Goal: Task Accomplishment & Management: Use online tool/utility

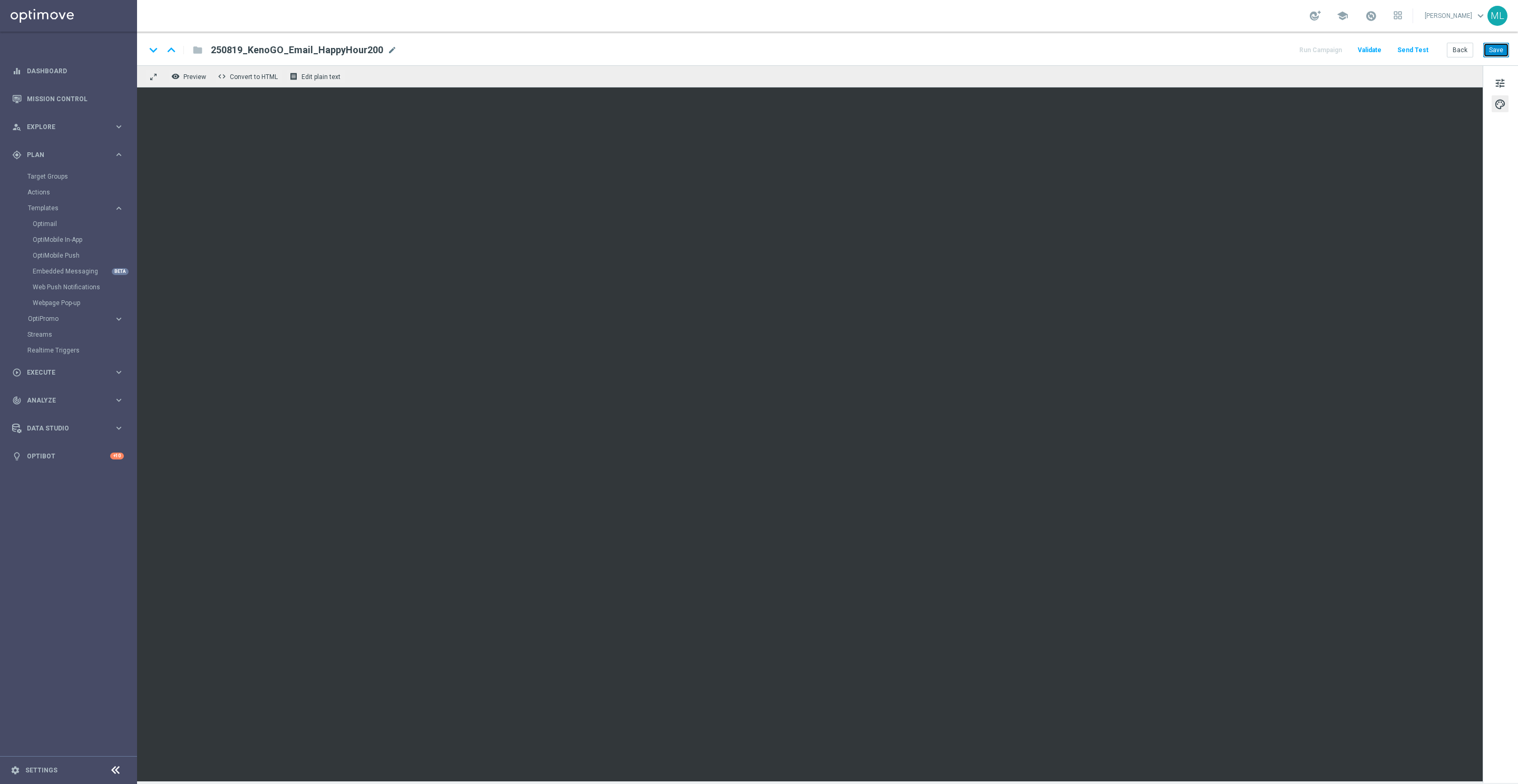
click at [1498, 50] on button "Save" at bounding box center [1496, 50] width 26 height 15
click at [1458, 51] on button "Back" at bounding box center [1460, 50] width 26 height 15
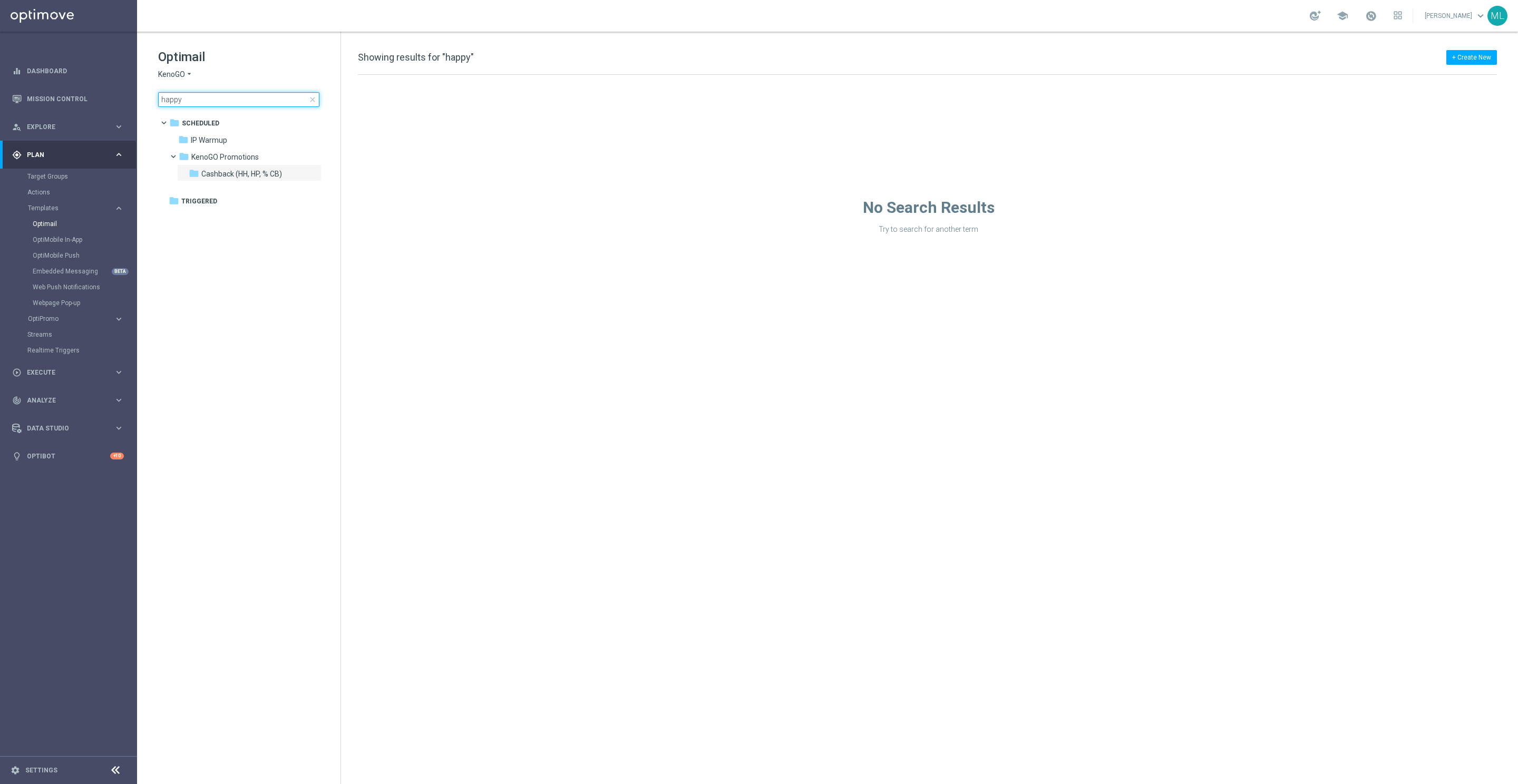
drag, startPoint x: 195, startPoint y: 101, endPoint x: 136, endPoint y: 96, distance: 59.2
click at [136, 96] on main "equalizer Dashboard Mission Control" at bounding box center [759, 392] width 1518 height 784
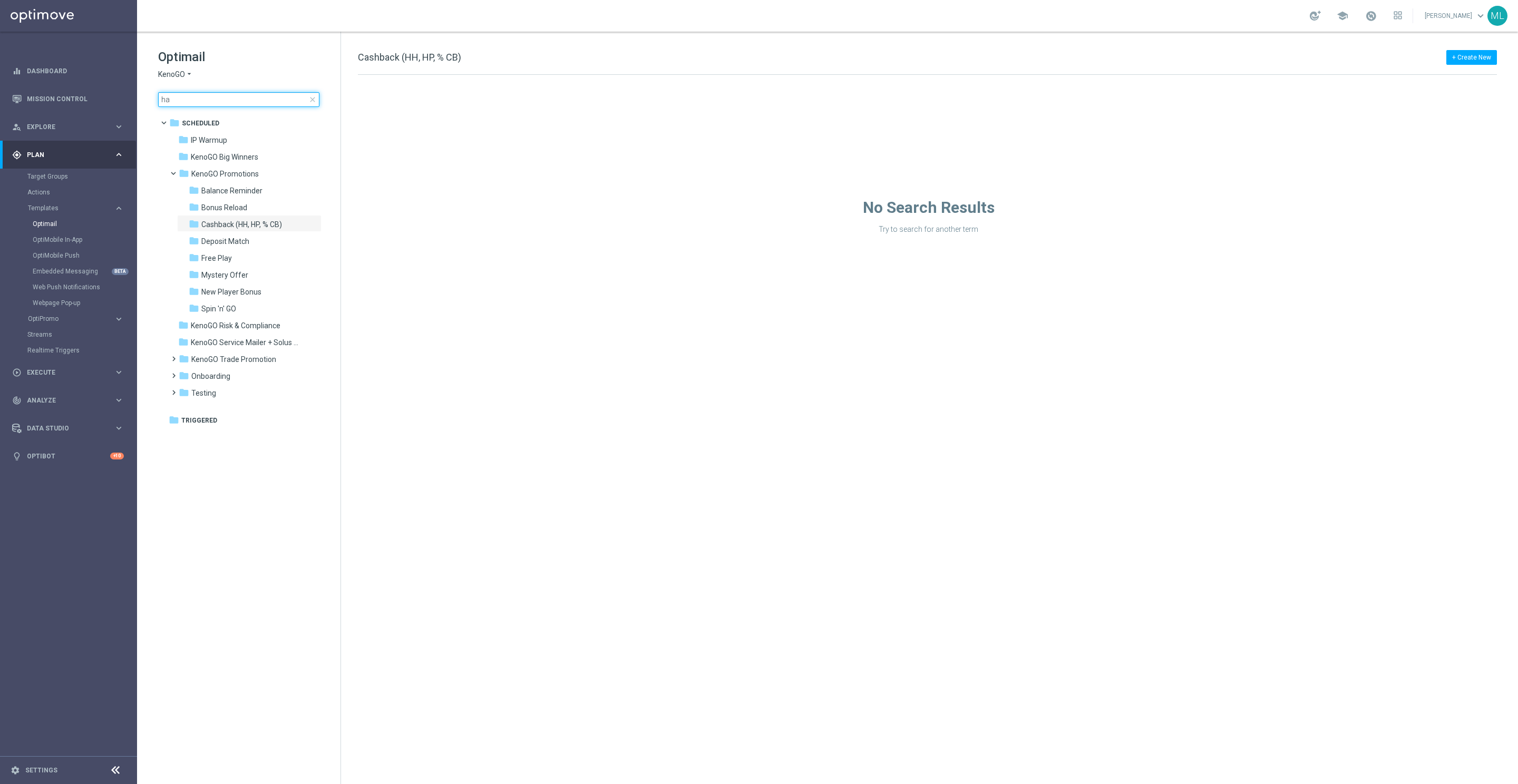
type input "h"
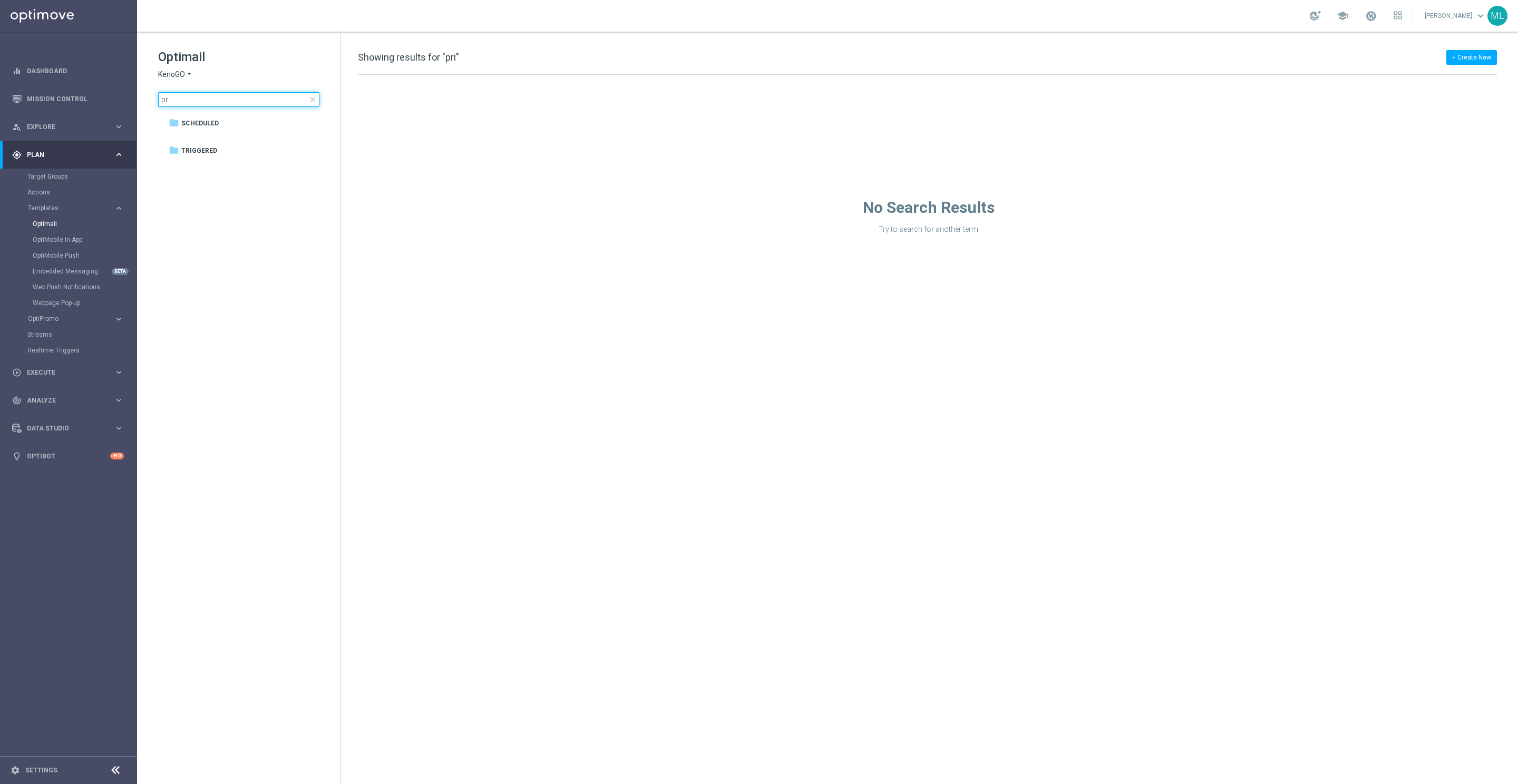
type input "p"
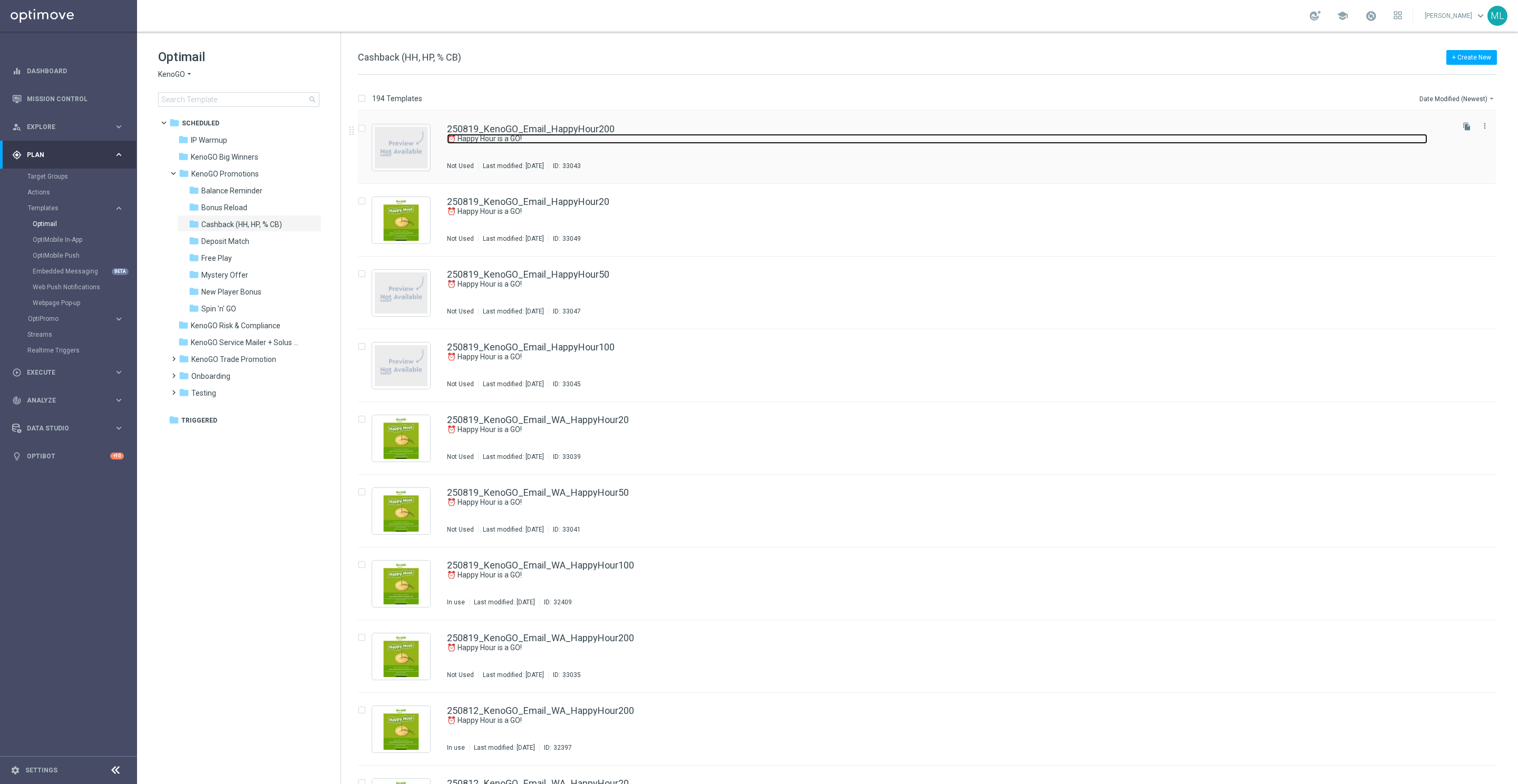
click at [732, 144] on link "⏰ Happy Hour is a GO!" at bounding box center [937, 139] width 980 height 10
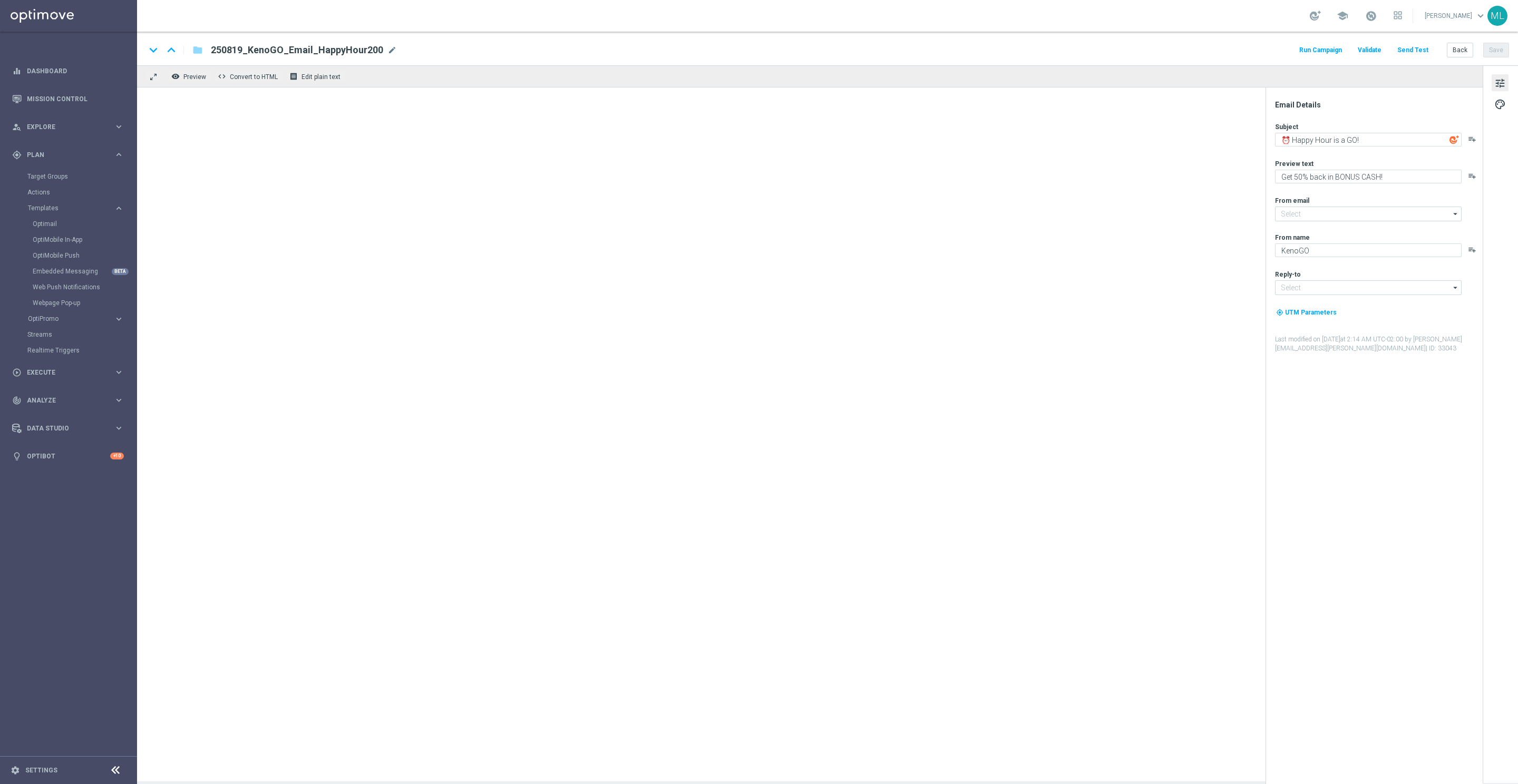
type input "[EMAIL_ADDRESS][DOMAIN_NAME]"
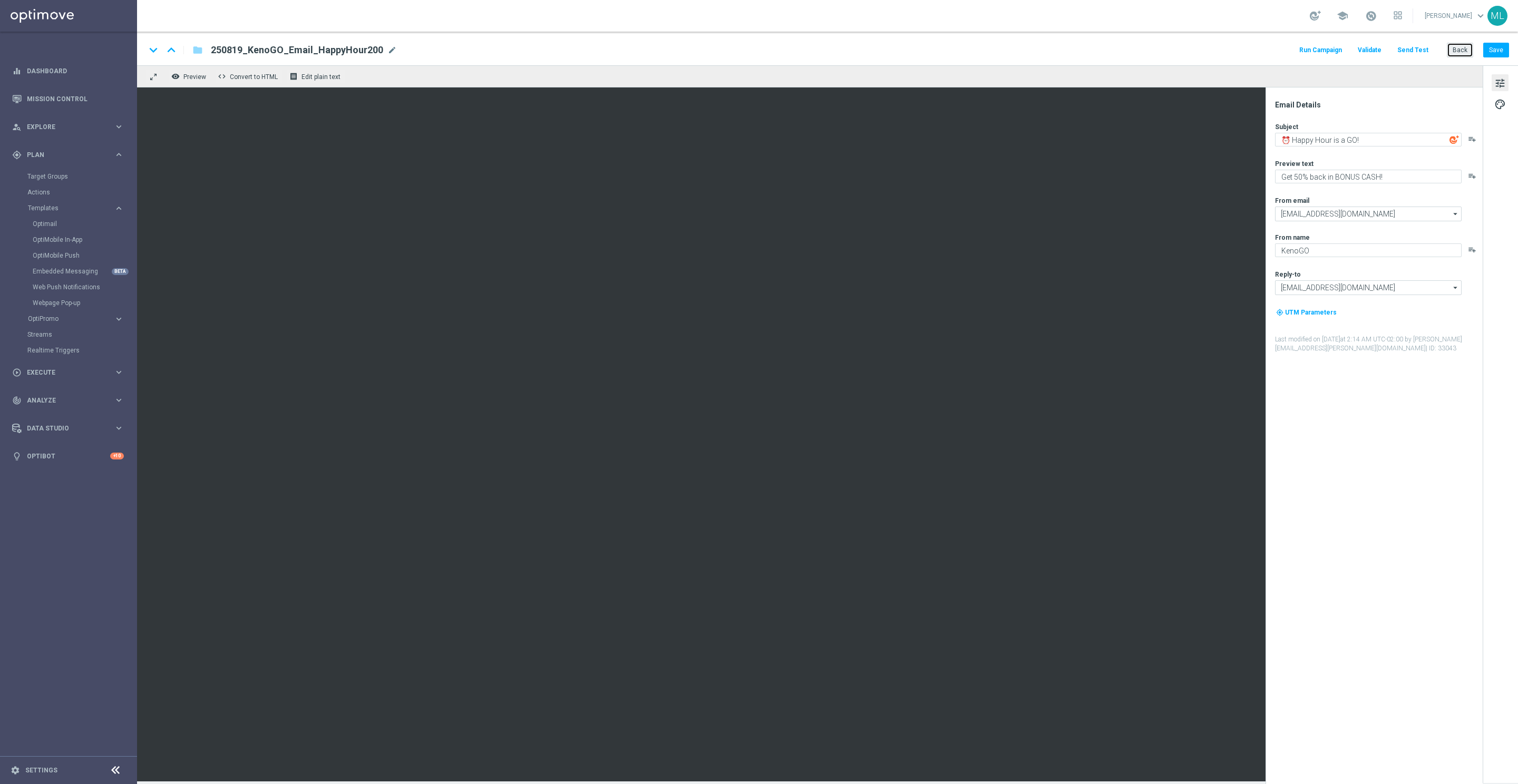
click at [1461, 52] on button "Back" at bounding box center [1460, 50] width 26 height 15
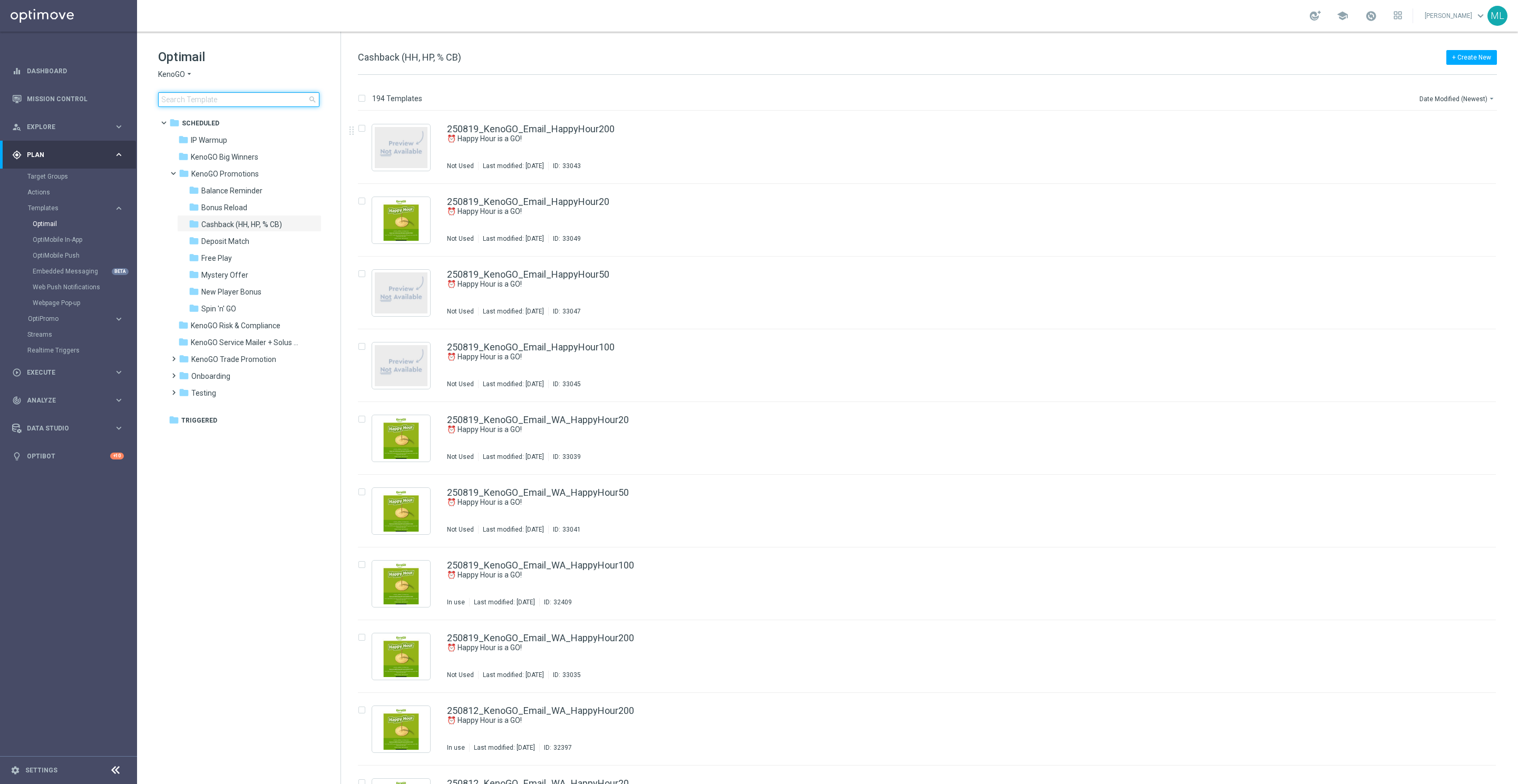
click at [238, 102] on input at bounding box center [239, 99] width 161 height 15
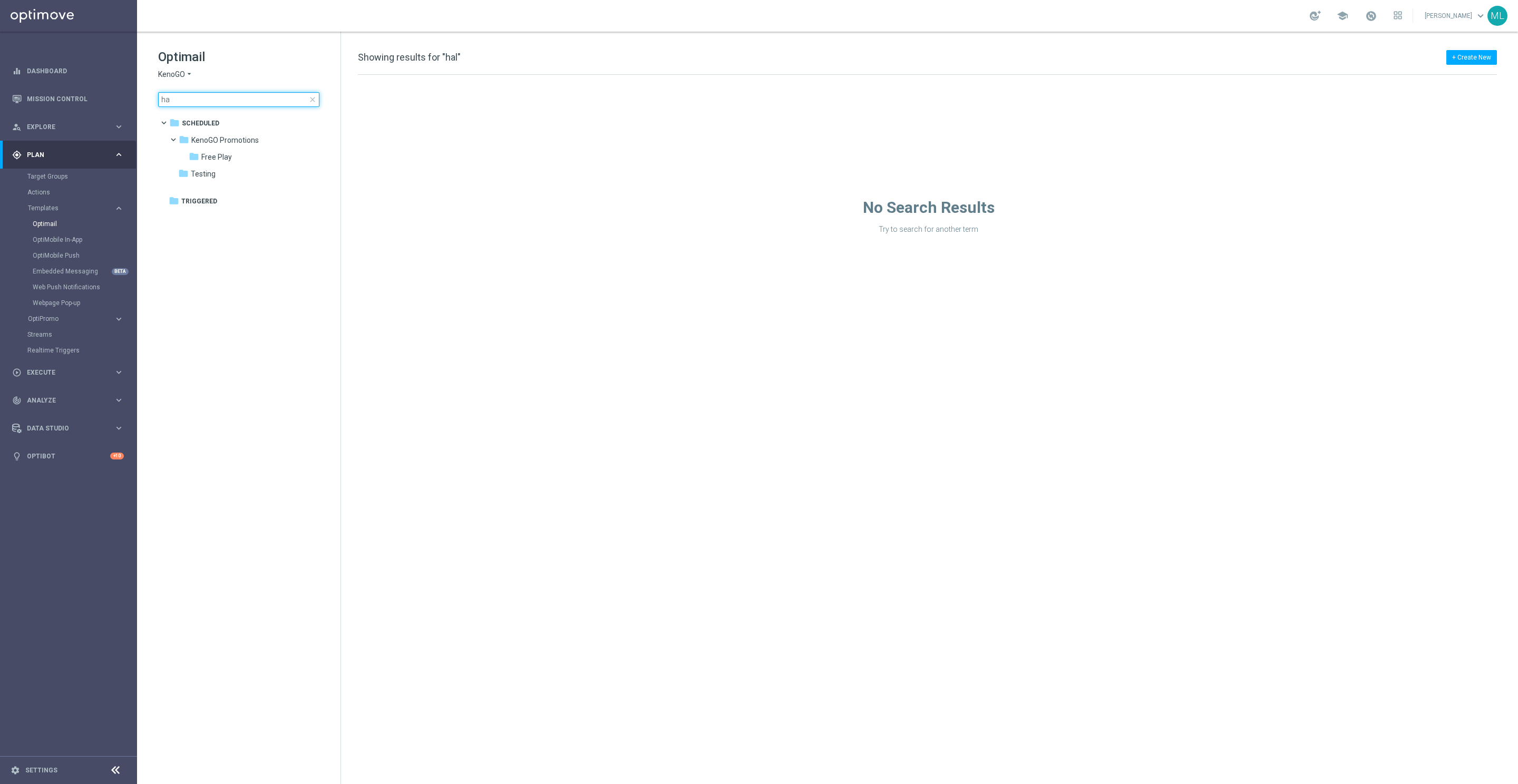
type input "h"
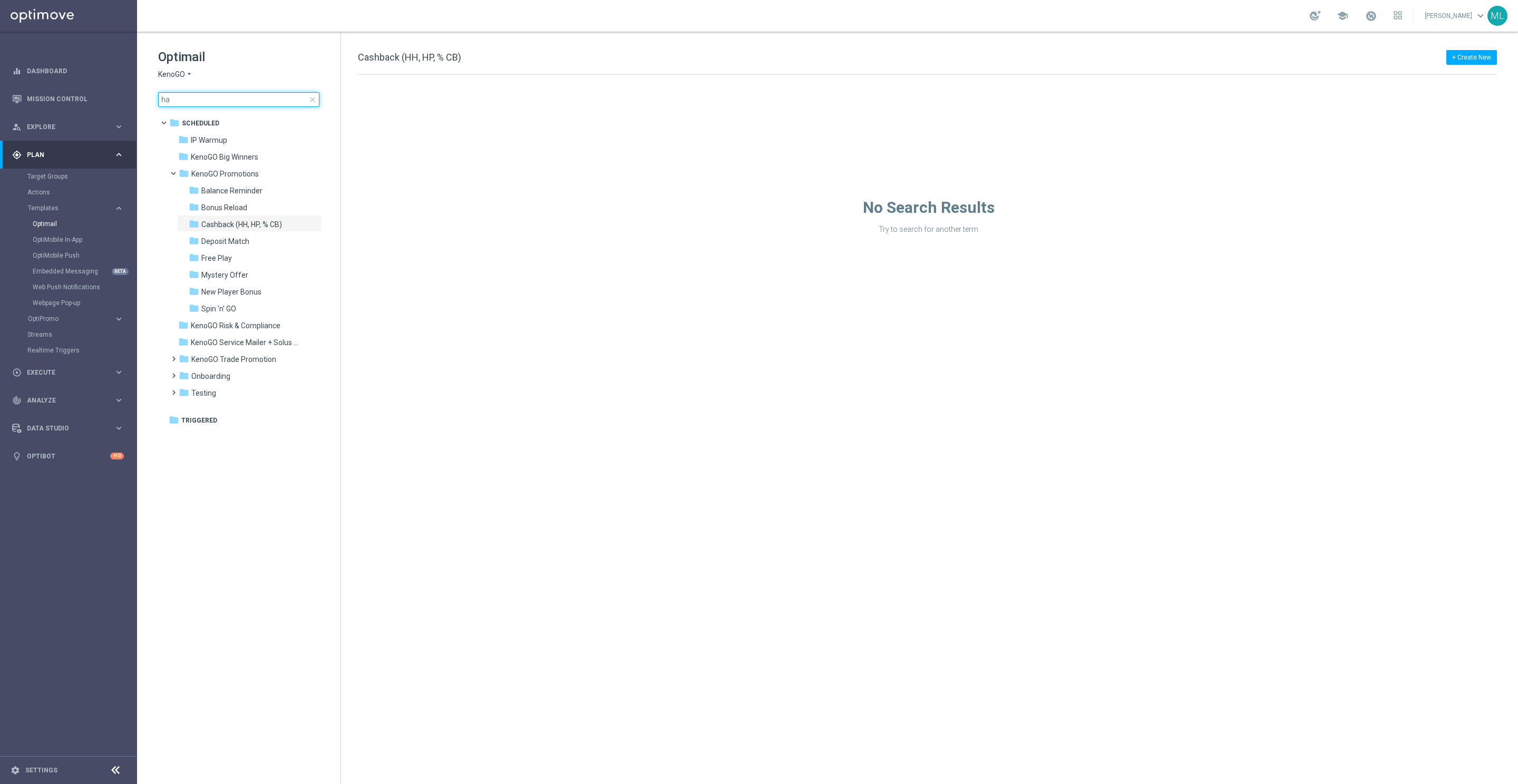
type input "h"
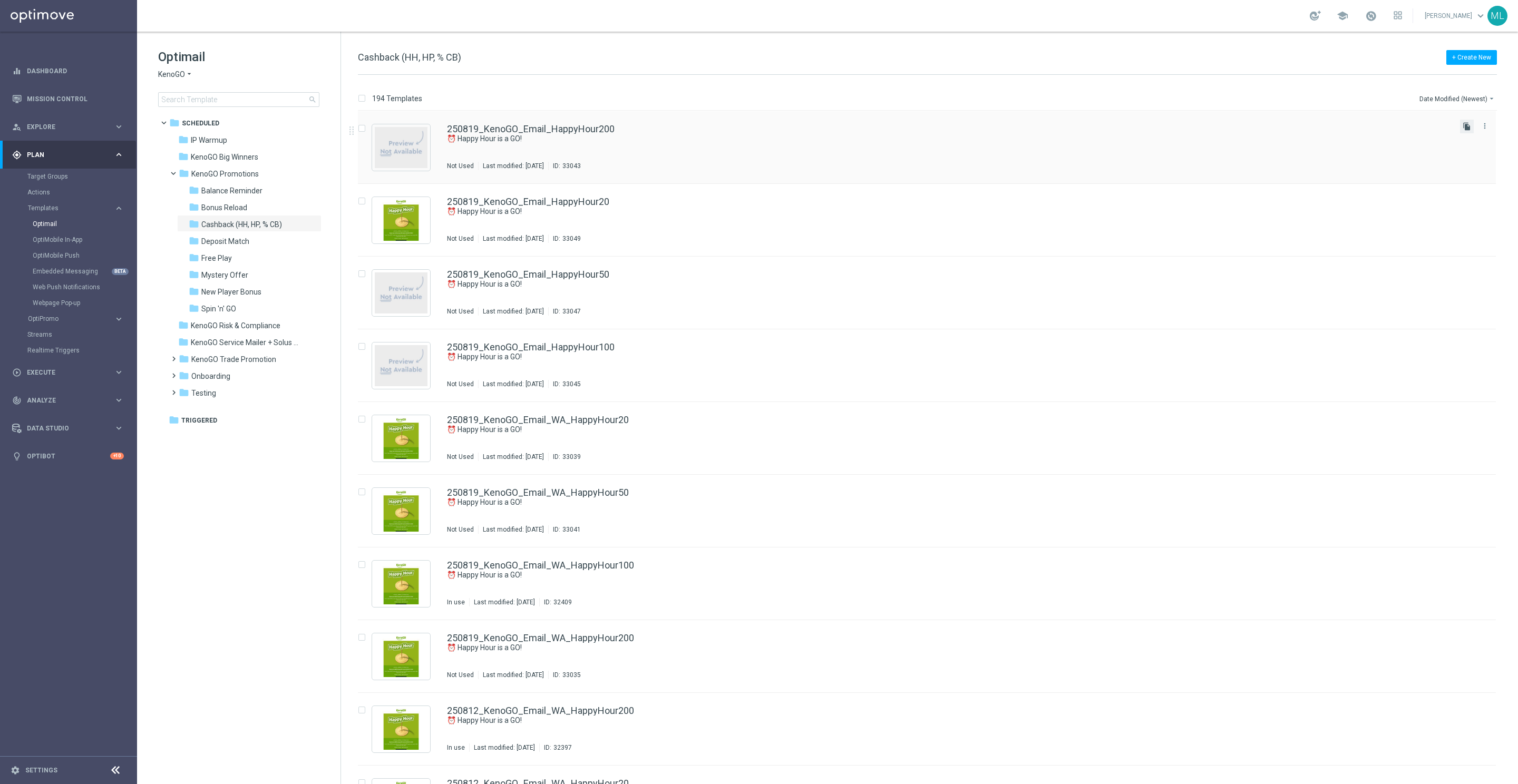
click at [1463, 124] on icon "file_copy" at bounding box center [1467, 126] width 8 height 8
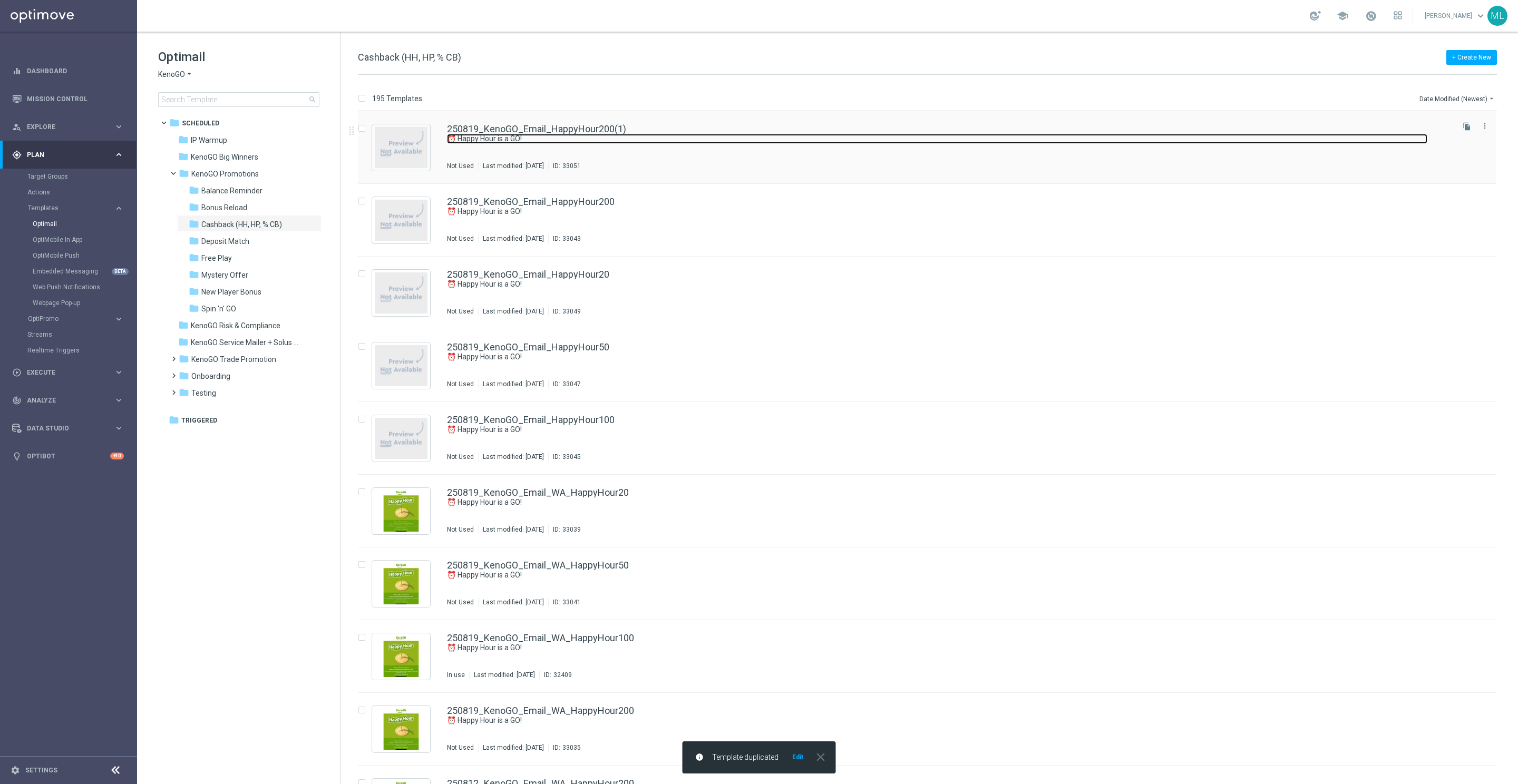
click at [637, 134] on link "⏰ Happy Hour is a GO!" at bounding box center [937, 139] width 980 height 10
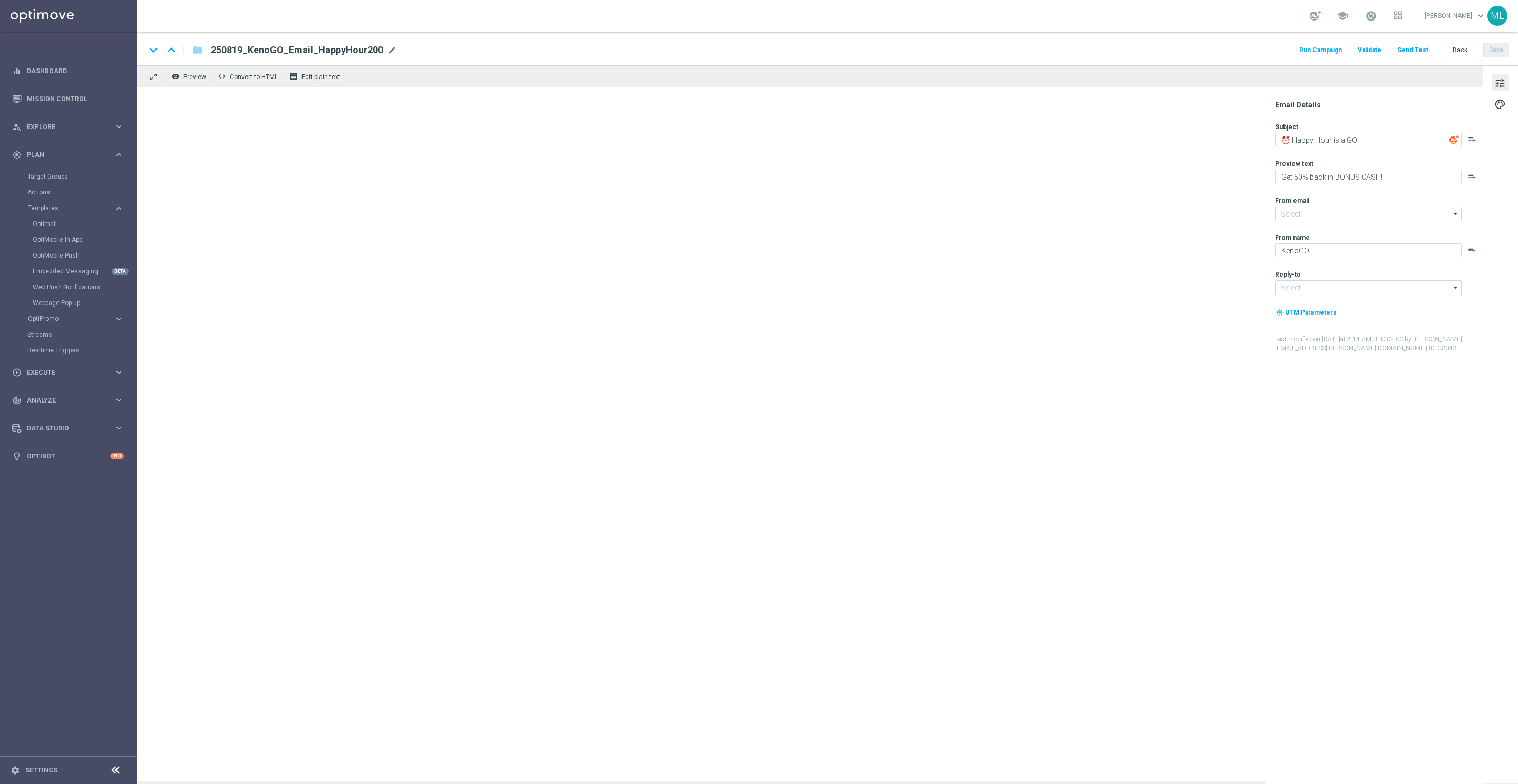
type input "[EMAIL_ADDRESS][DOMAIN_NAME]"
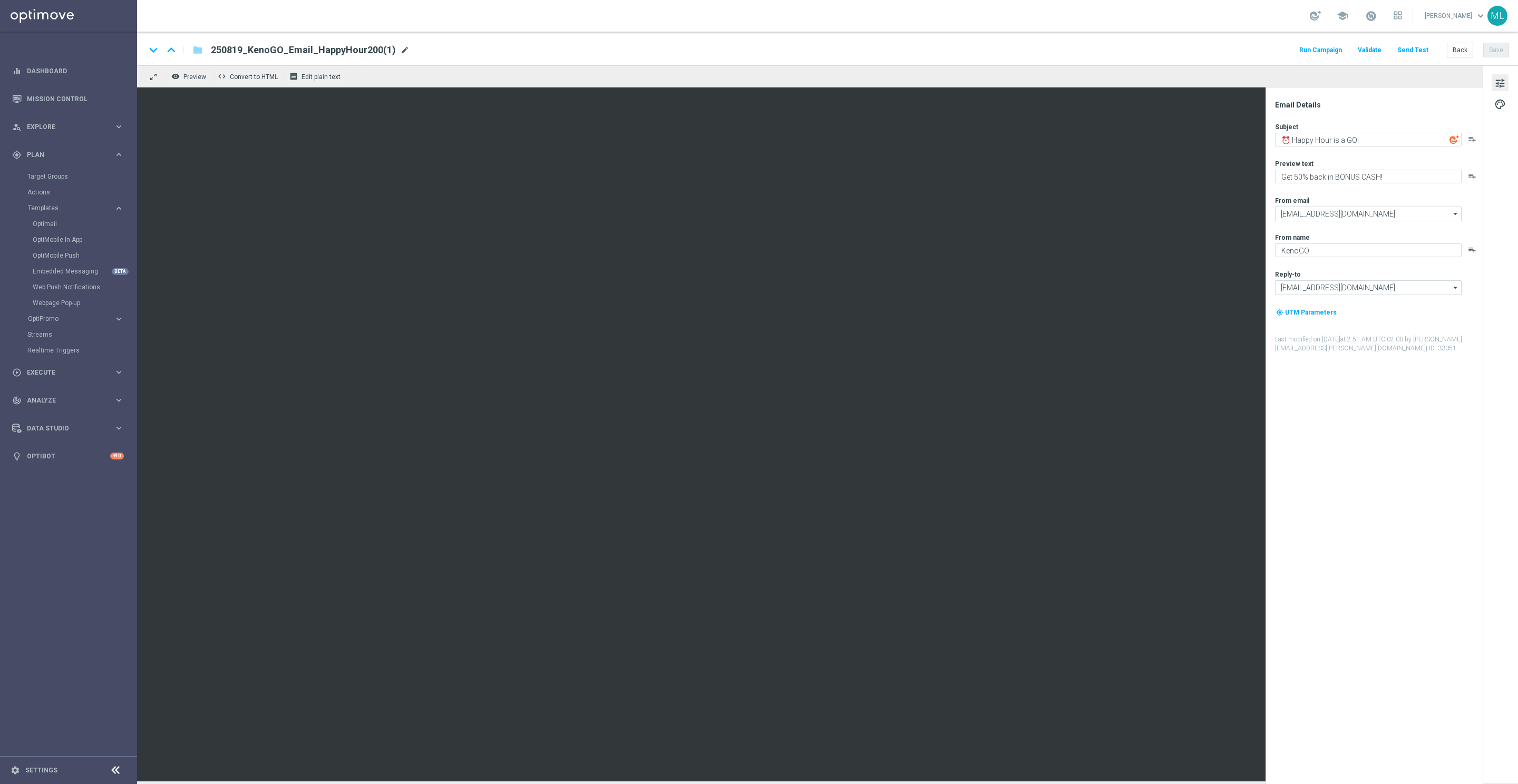
click at [400, 48] on span "mode_edit" at bounding box center [405, 50] width 10 height 10
drag, startPoint x: 296, startPoint y: 49, endPoint x: 379, endPoint y: 59, distance: 83.6
click at [379, 59] on div "keyboard_arrow_down keyboard_arrow_up folder 250819_KenoGO_Email_HappyHour200(1…" at bounding box center [827, 48] width 1381 height 34
type input "250819_KenoGO_Email_Half-priceKeno200"
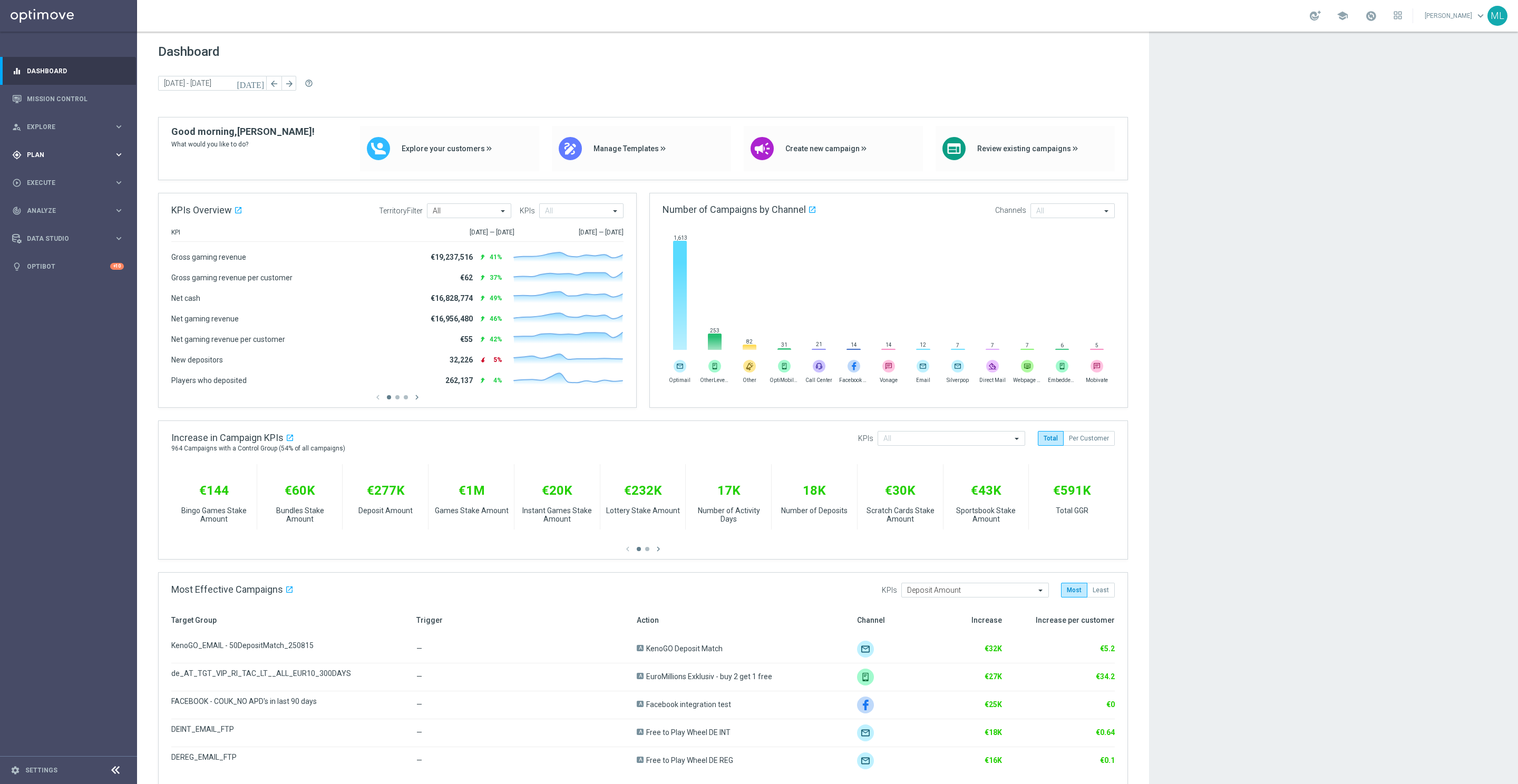
click at [118, 152] on icon "keyboard_arrow_right" at bounding box center [118, 154] width 10 height 10
click at [121, 206] on icon "keyboard_arrow_right" at bounding box center [118, 208] width 10 height 10
click at [76, 253] on link "OptiMobile Push" at bounding box center [71, 255] width 77 height 8
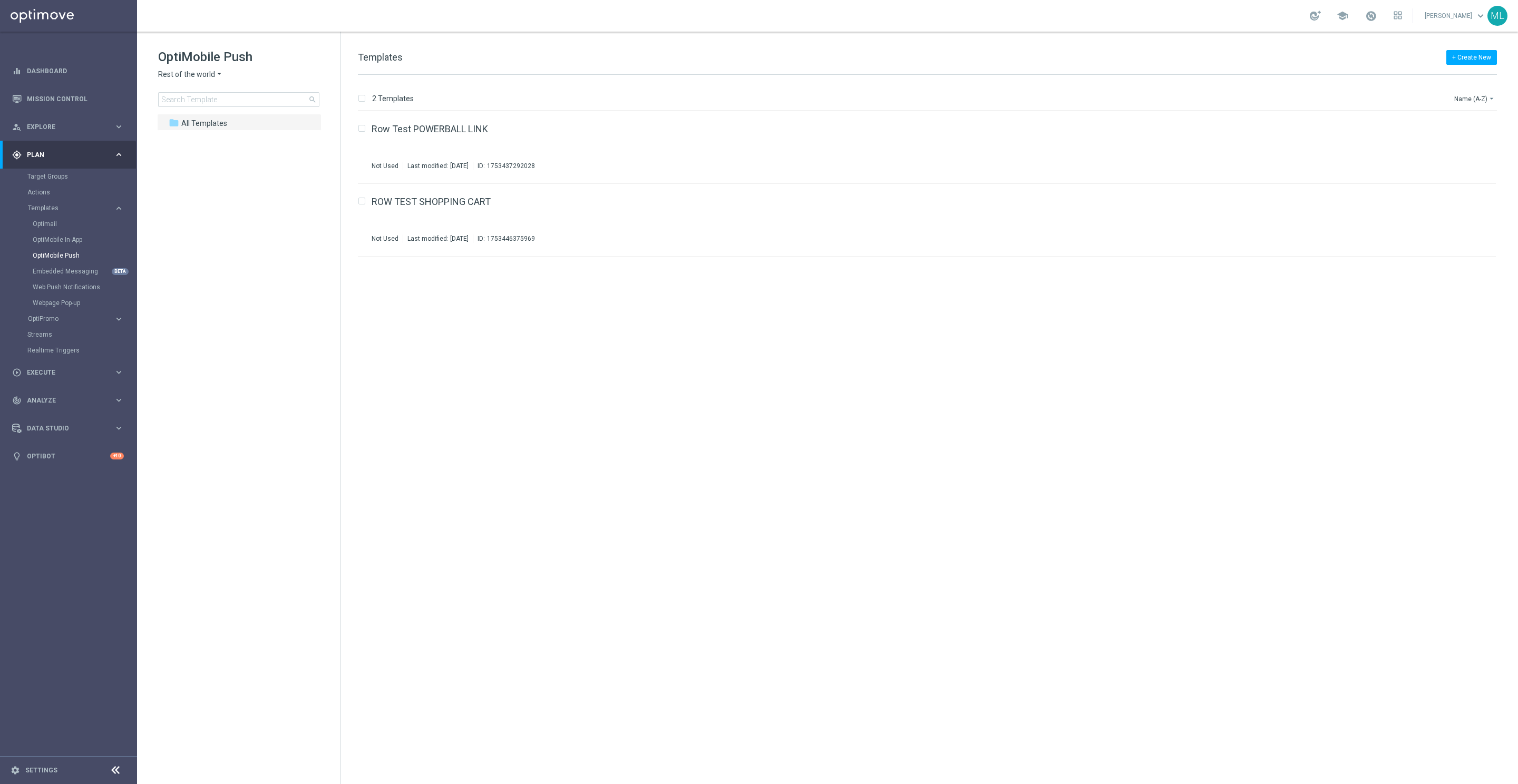
click at [216, 74] on icon "arrow_drop_down" at bounding box center [219, 74] width 8 height 10
click at [0, 0] on span "KenoGO Australia" at bounding box center [0, 0] width 0 height 0
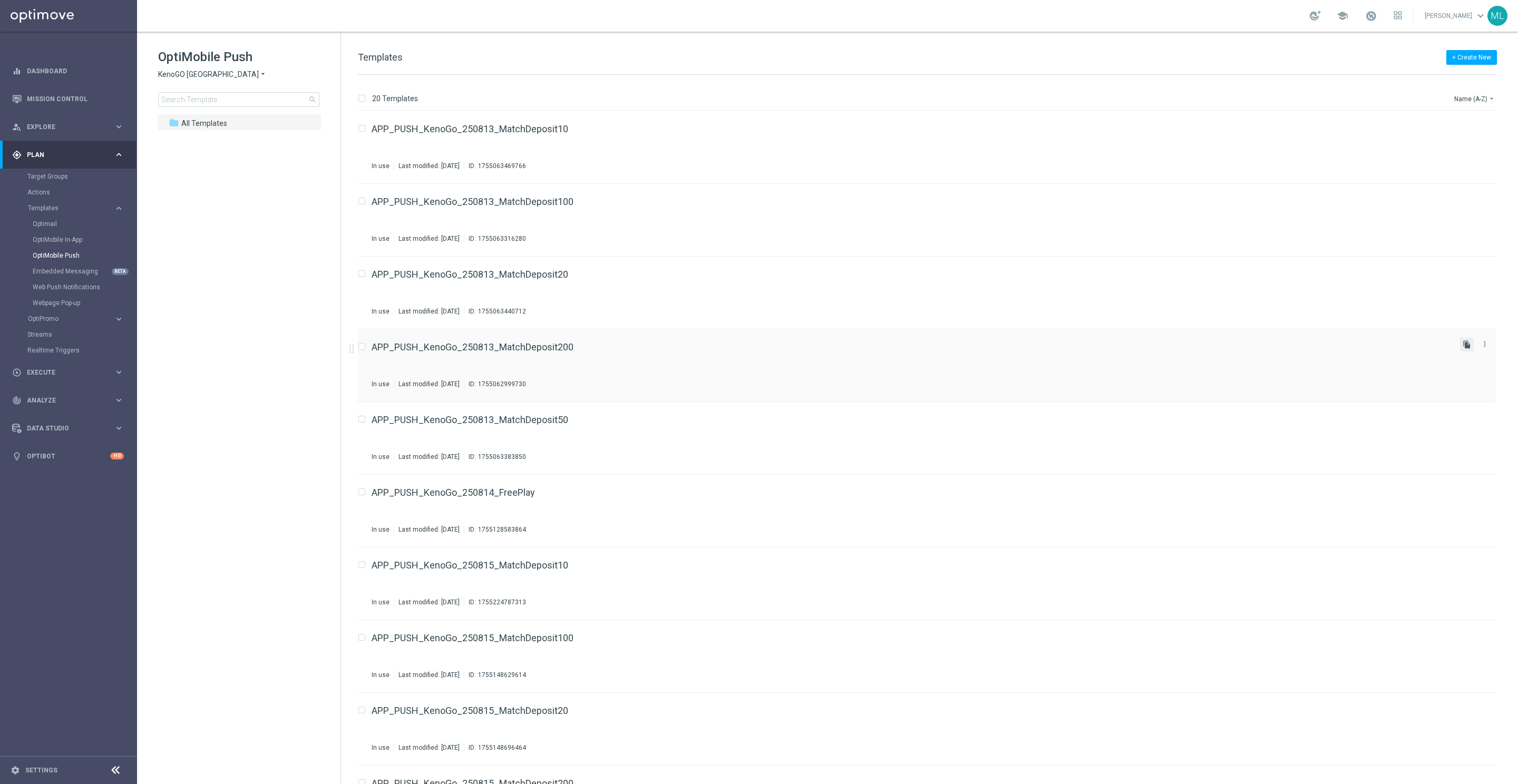
click at [1011, 345] on icon "file_copy" at bounding box center [1467, 345] width 8 height 8
click at [628, 430] on div "APP_PUSH_KenoGo_250813_MatchDeposit200(1) Not Used Last modified: Tuesday, Augu…" at bounding box center [911, 438] width 1080 height 46
